Goal: Find specific page/section: Find specific page/section

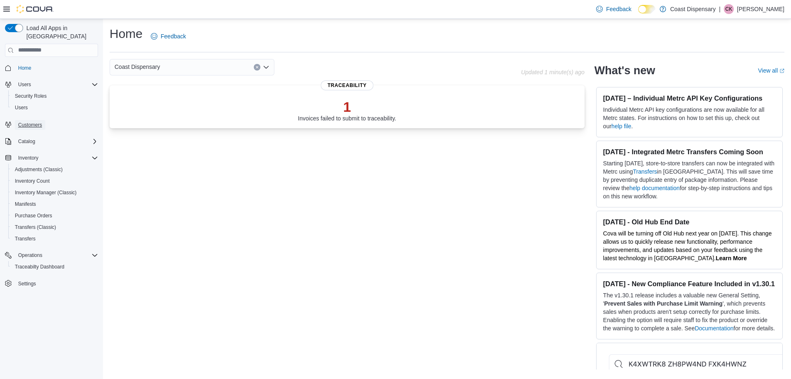
click at [28, 122] on span "Customers" at bounding box center [30, 125] width 24 height 7
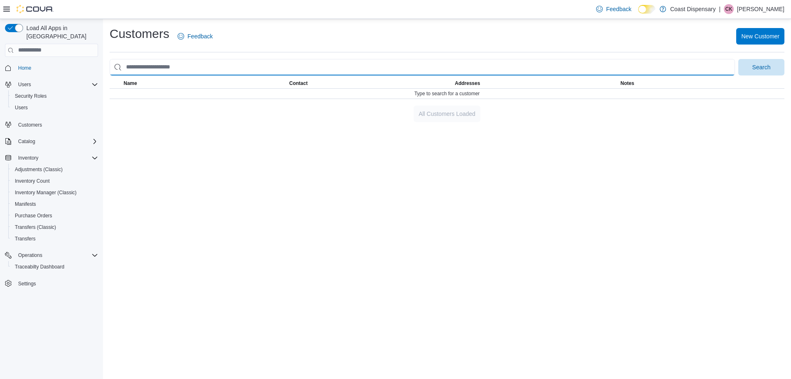
click at [174, 68] on input "search" at bounding box center [423, 67] width 626 height 16
type input "******"
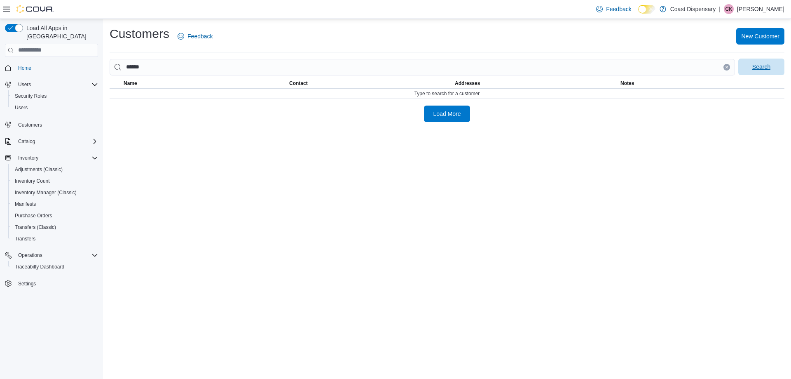
click at [755, 71] on span "Search" at bounding box center [761, 67] width 36 height 16
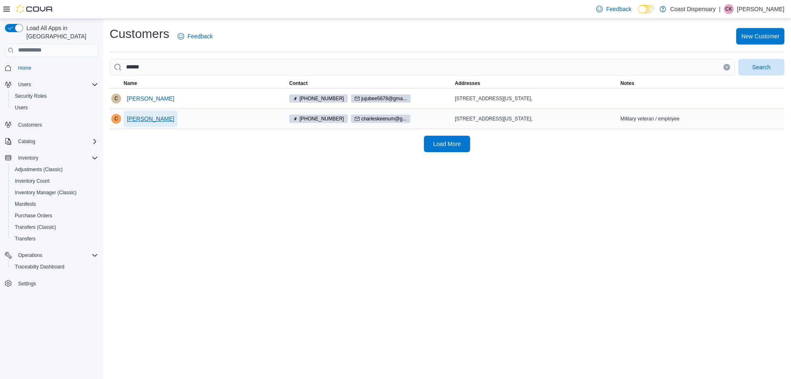
click at [151, 122] on span "[PERSON_NAME]" at bounding box center [150, 119] width 47 height 8
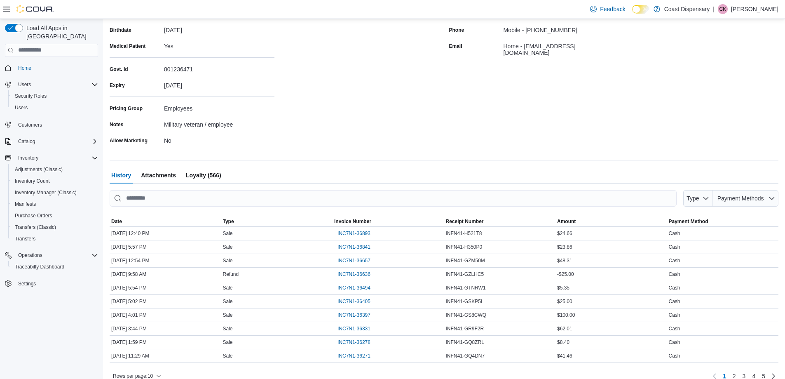
scroll to position [139, 0]
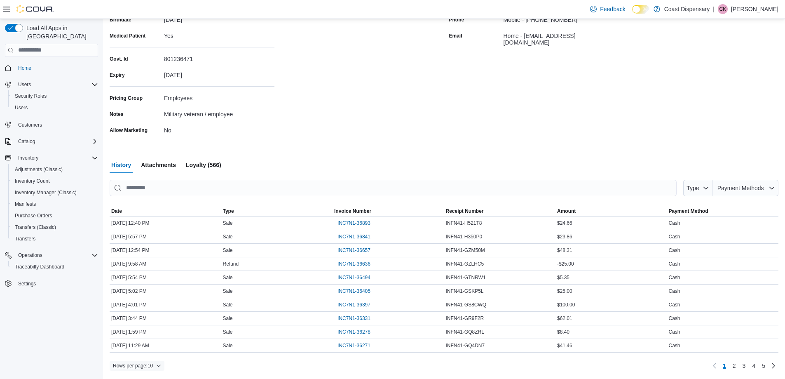
click at [159, 364] on icon "button" at bounding box center [158, 365] width 5 height 5
click at [149, 345] on button "50 rows" at bounding box center [143, 349] width 46 height 16
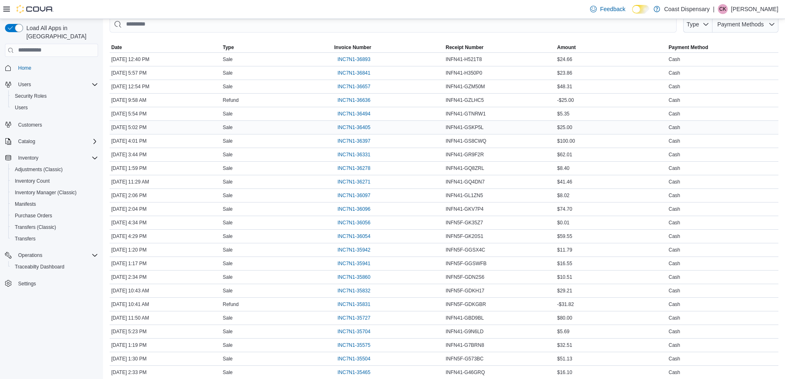
scroll to position [345, 0]
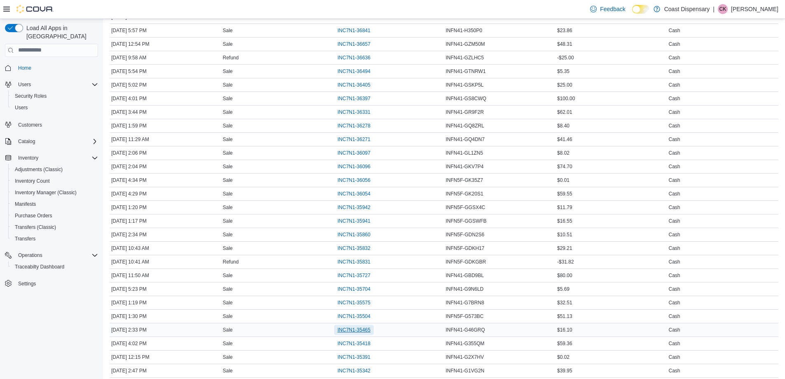
click at [371, 332] on span "INC7N1-35465" at bounding box center [354, 329] width 33 height 7
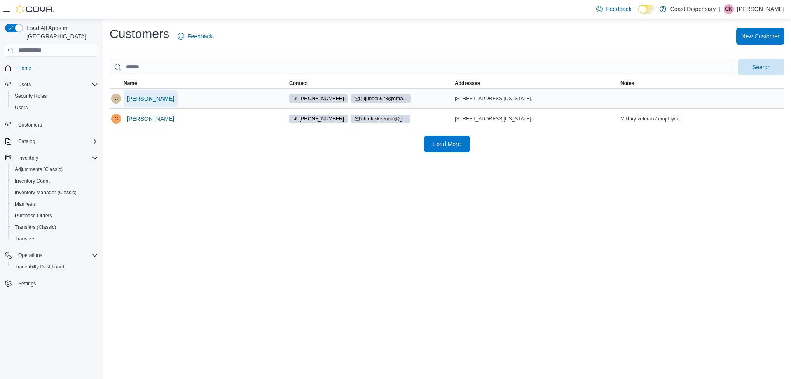
click at [152, 99] on span "[PERSON_NAME]" at bounding box center [150, 98] width 47 height 8
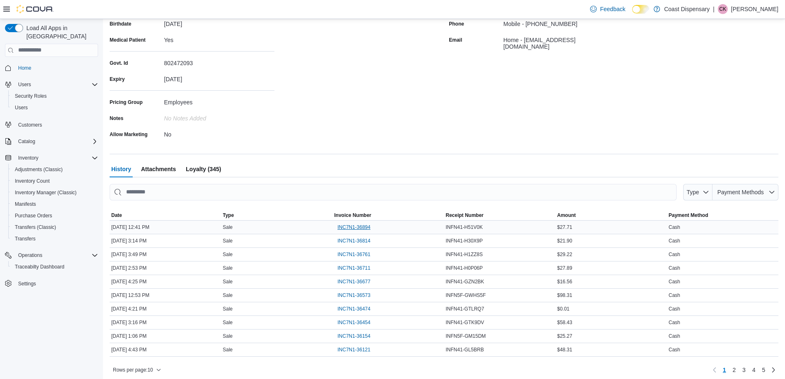
scroll to position [139, 0]
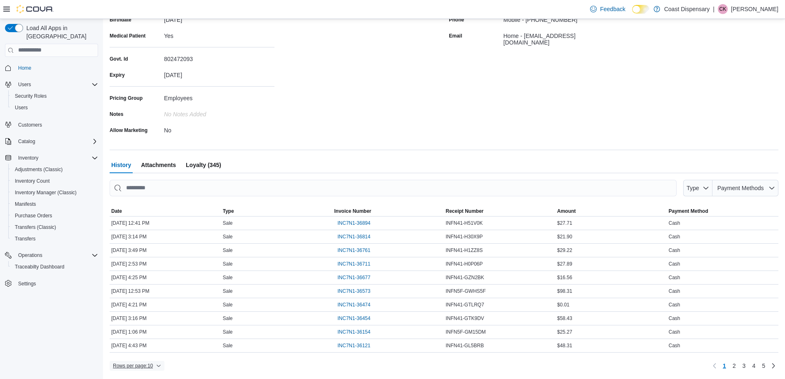
click at [141, 367] on span "Rows per page : 10" at bounding box center [133, 365] width 40 height 7
click at [145, 338] on button "25 rows" at bounding box center [143, 332] width 46 height 16
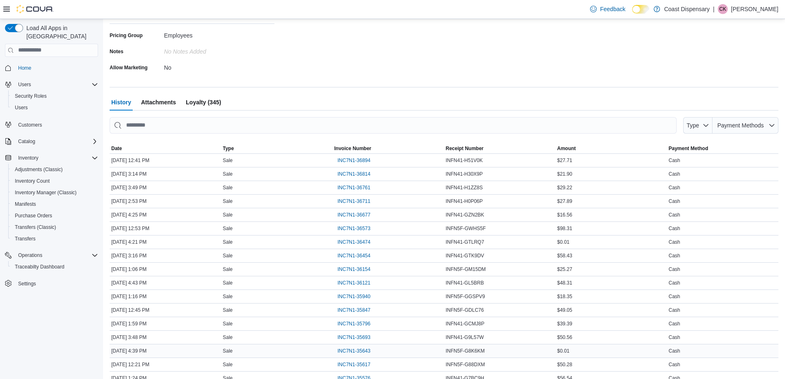
scroll to position [263, 0]
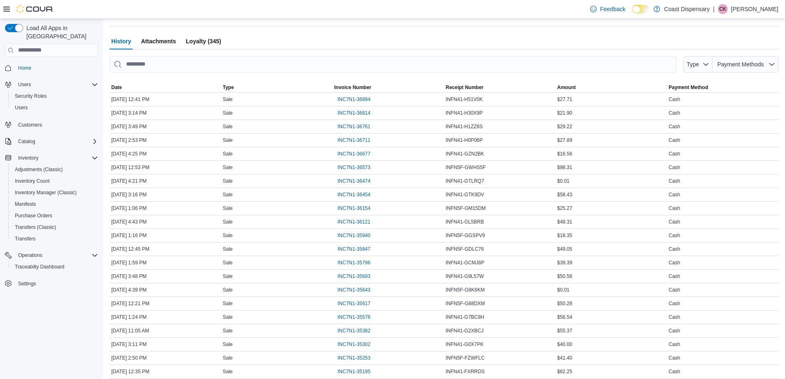
click at [299, 38] on div "History Attachments Loyalty (345)" at bounding box center [444, 41] width 669 height 16
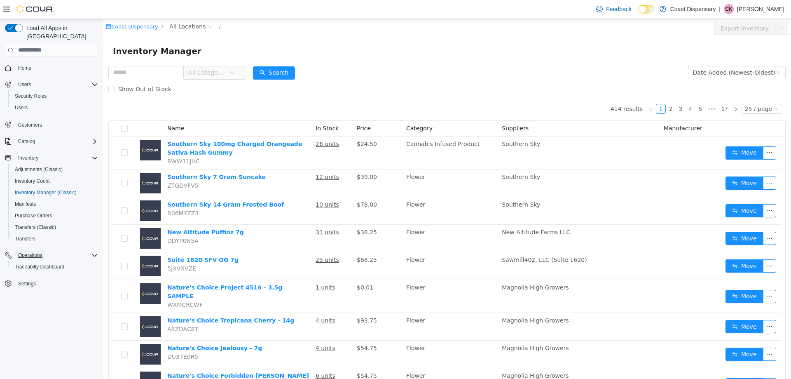
click at [33, 252] on span "Operations" at bounding box center [30, 255] width 24 height 7
click at [37, 263] on span "Traceabilty Dashboard" at bounding box center [39, 266] width 49 height 7
